Goal: Information Seeking & Learning: Learn about a topic

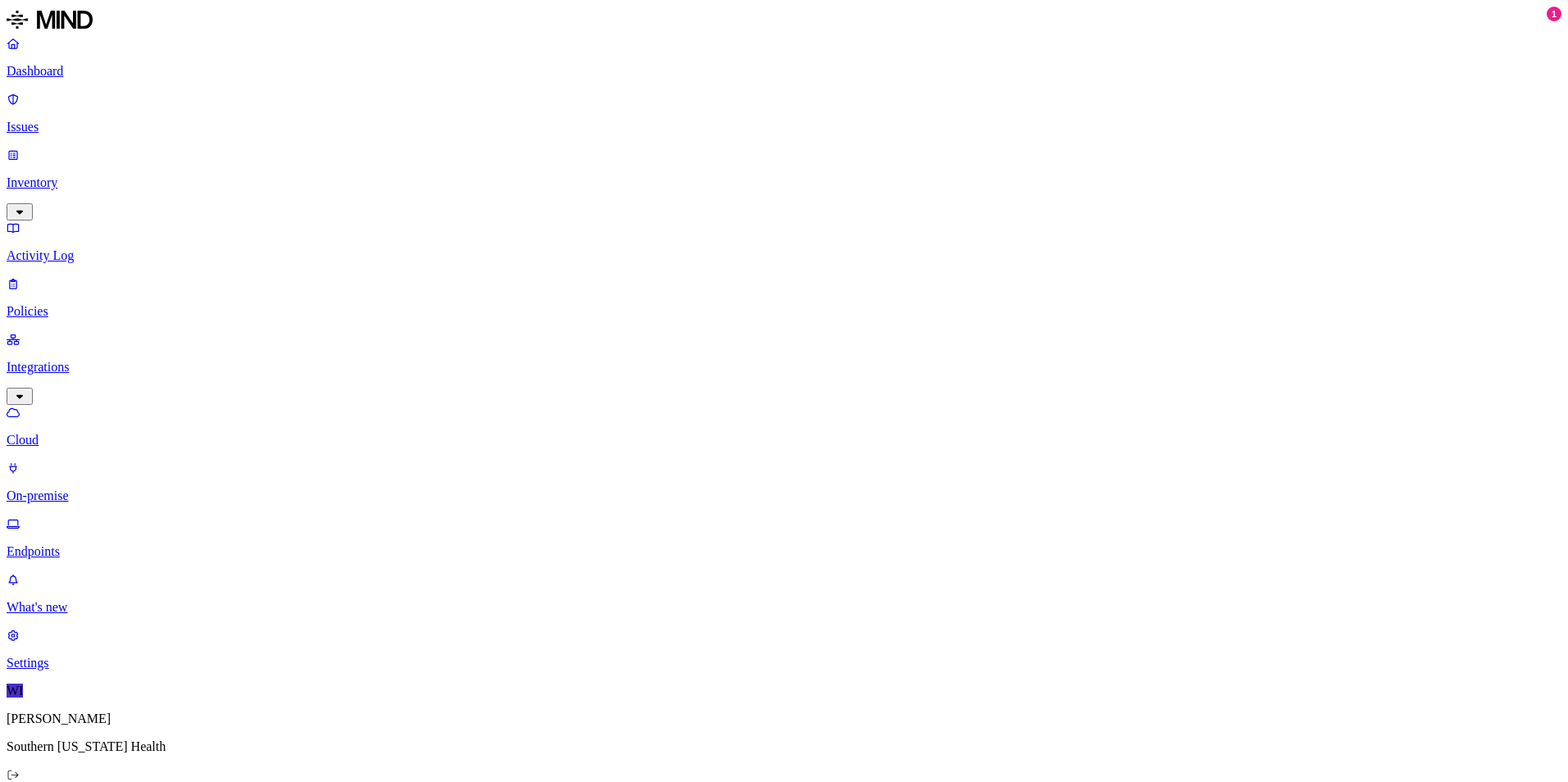
click at [66, 68] on p "Dashboard" at bounding box center [784, 71] width 1555 height 15
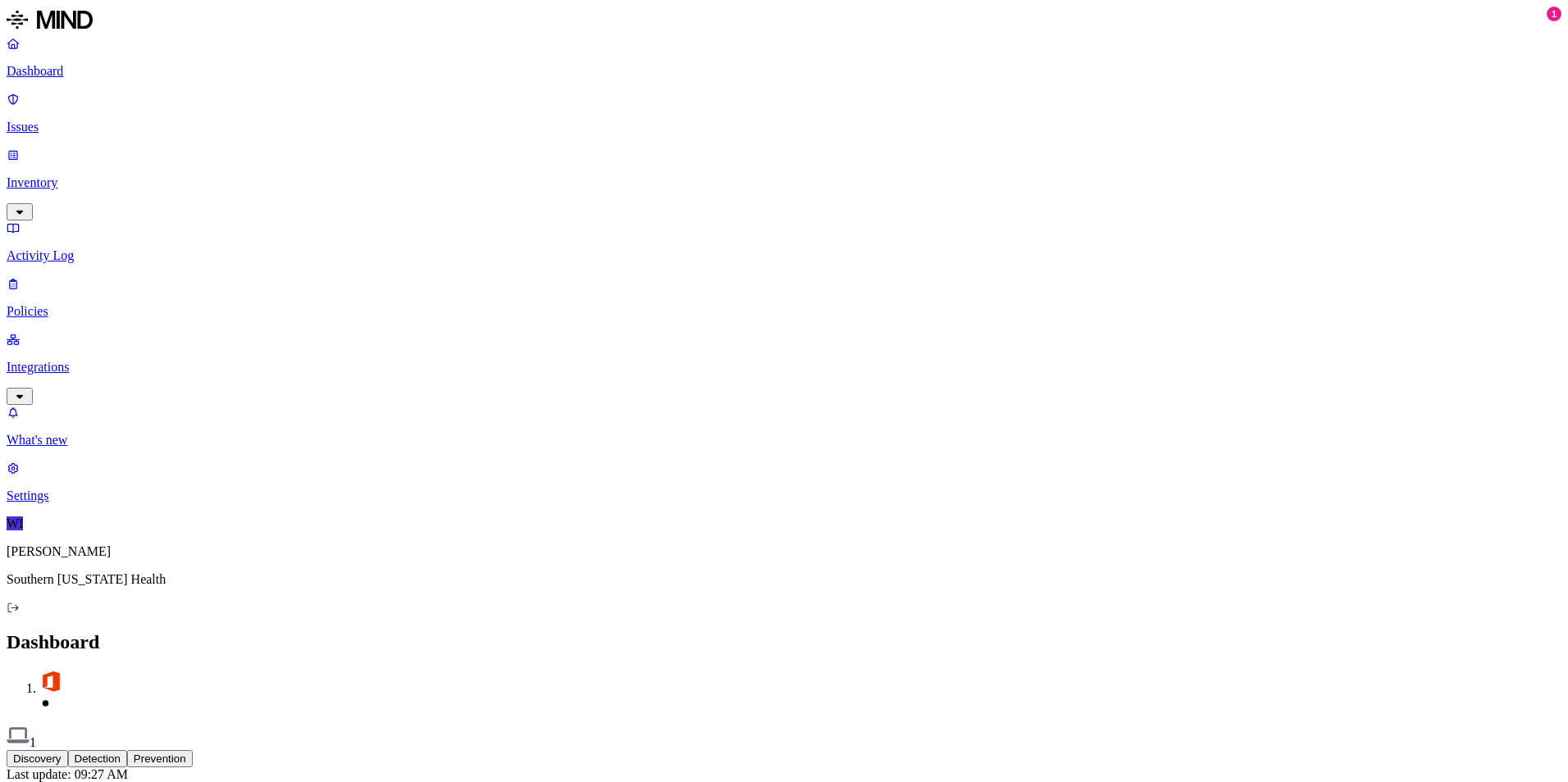
drag, startPoint x: 1297, startPoint y: 240, endPoint x: 1481, endPoint y: 233, distance: 184.1
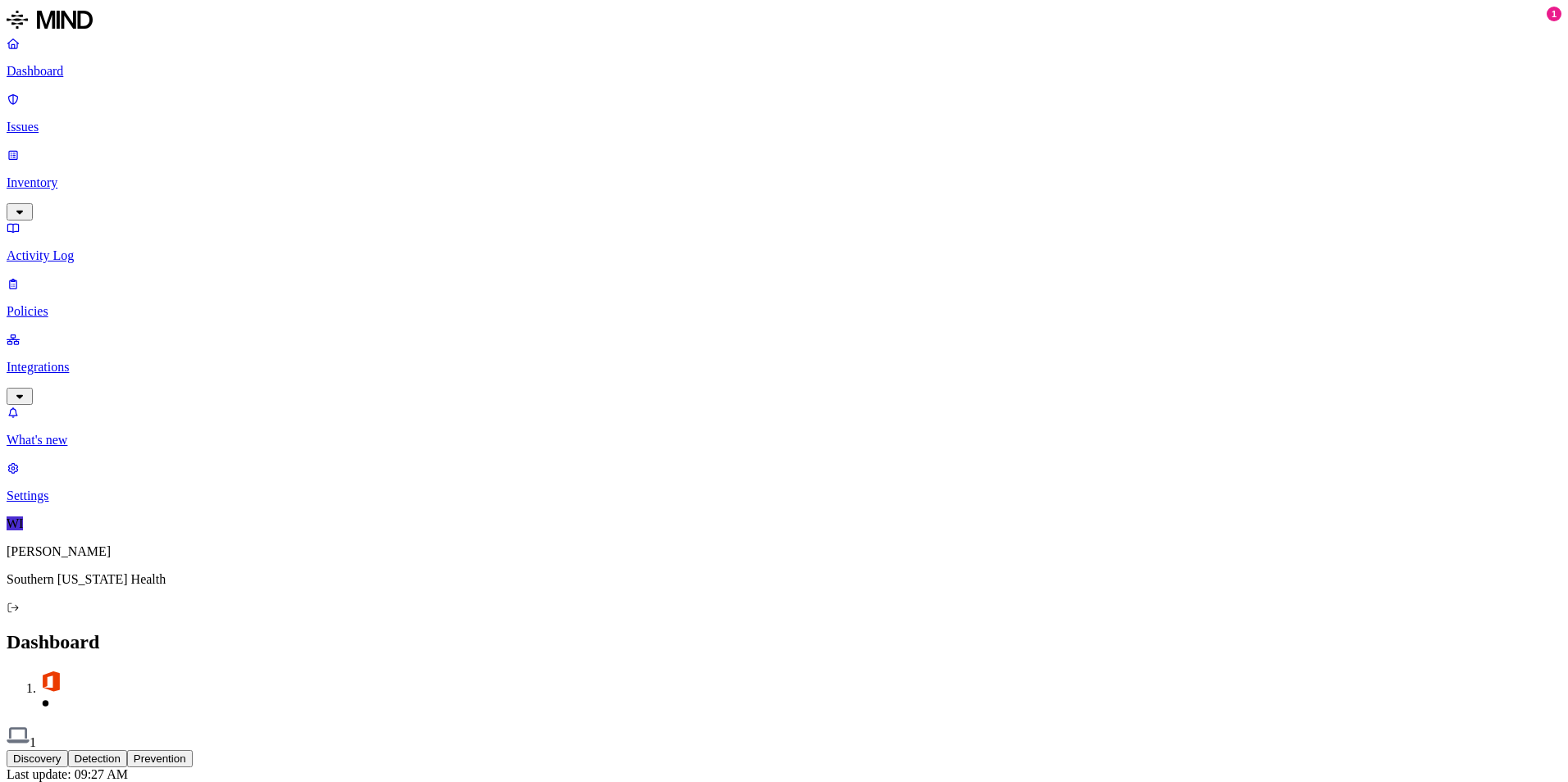
scroll to position [12, 0]
